Goal: Transaction & Acquisition: Purchase product/service

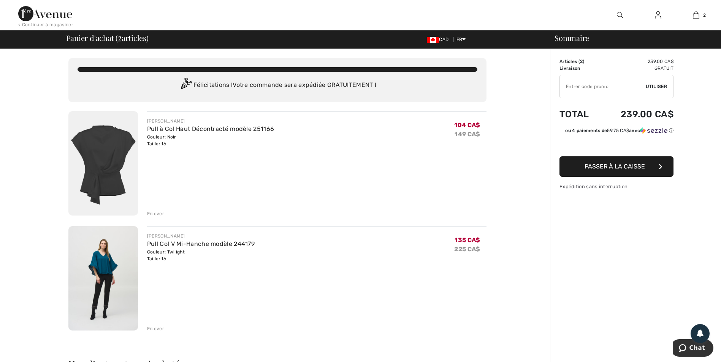
click at [111, 279] on img at bounding box center [103, 278] width 70 height 104
click at [98, 169] on img at bounding box center [103, 163] width 70 height 104
